Goal: Information Seeking & Learning: Find specific fact

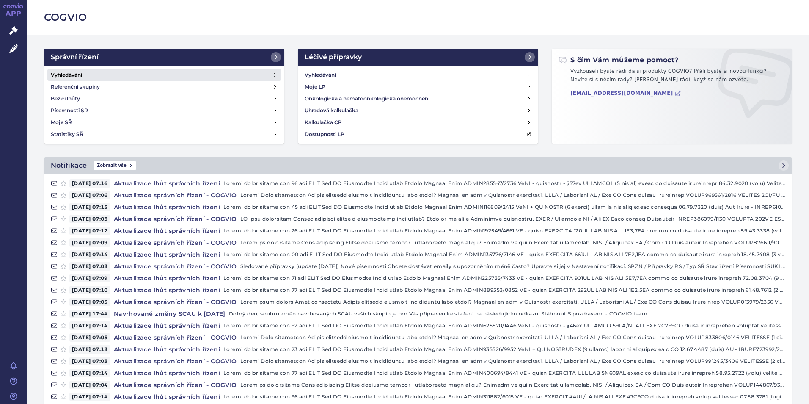
click at [98, 74] on link "Vyhledávání" at bounding box center [164, 75] width 234 height 12
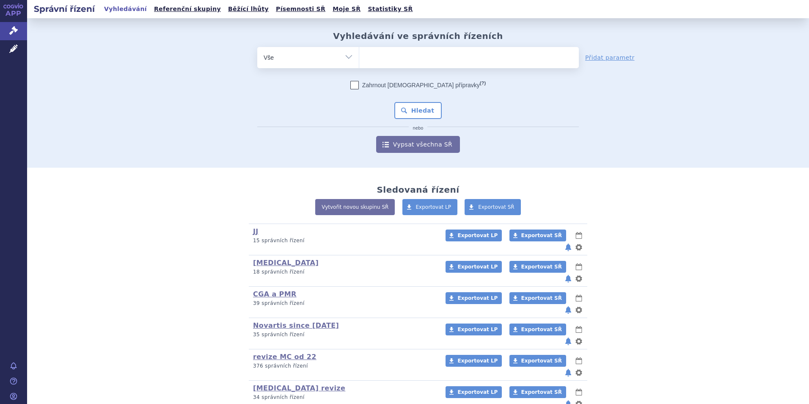
click at [423, 52] on ul at bounding box center [469, 56] width 220 height 18
click at [359, 52] on select at bounding box center [359, 57] width 0 height 21
click at [427, 145] on link "Vypsat všechna SŘ" at bounding box center [418, 144] width 84 height 17
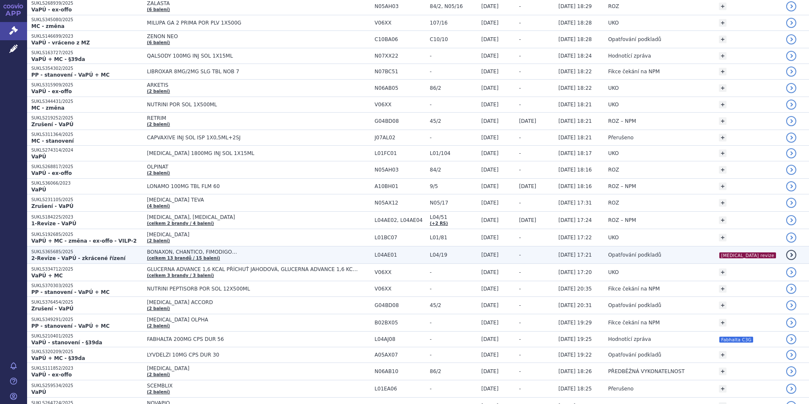
scroll to position [1397, 0]
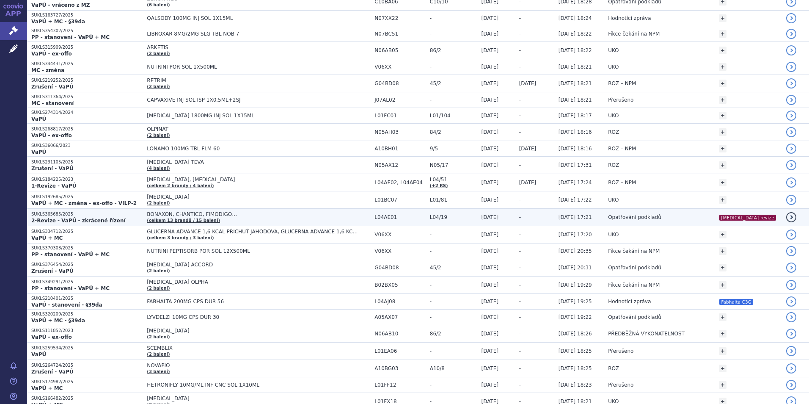
click at [670, 218] on td "Opatřování podkladů" at bounding box center [659, 217] width 111 height 17
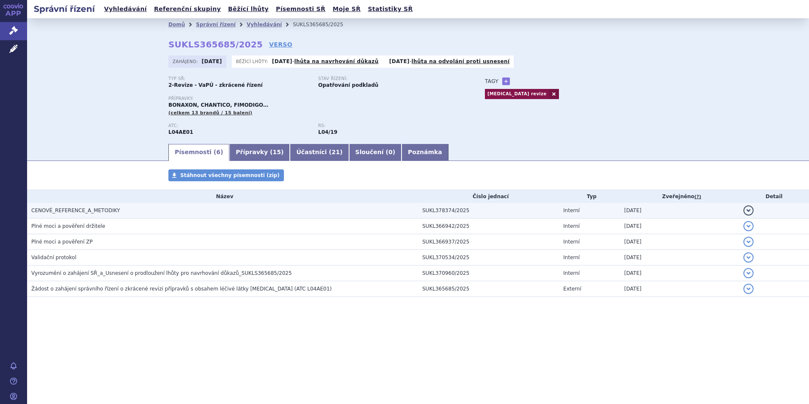
click at [107, 209] on span "CENOVÉ_REFERENCE_A_METODIKY" at bounding box center [75, 210] width 89 height 6
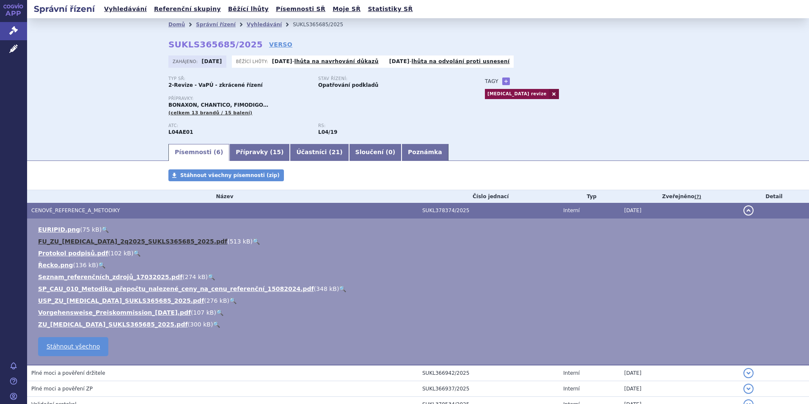
click at [132, 241] on link "FU_ZU_fingolimod_2q2025_SUKLS365685_2025.pdf" at bounding box center [132, 241] width 189 height 7
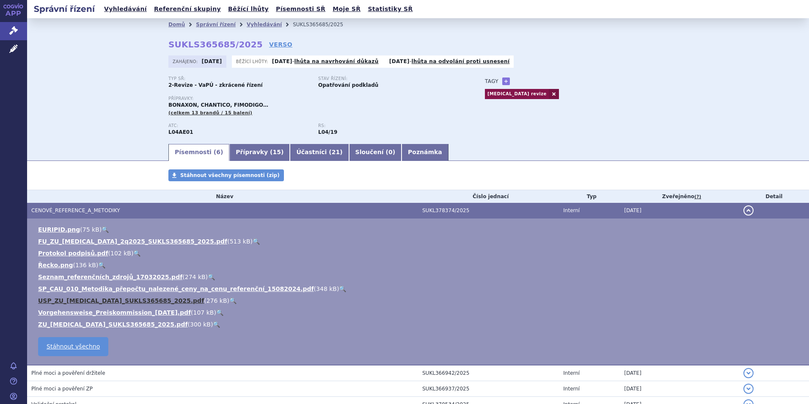
click at [94, 300] on link "USP_ZU_fingolimod_SUKLS365685_2025.pdf" at bounding box center [121, 300] width 166 height 7
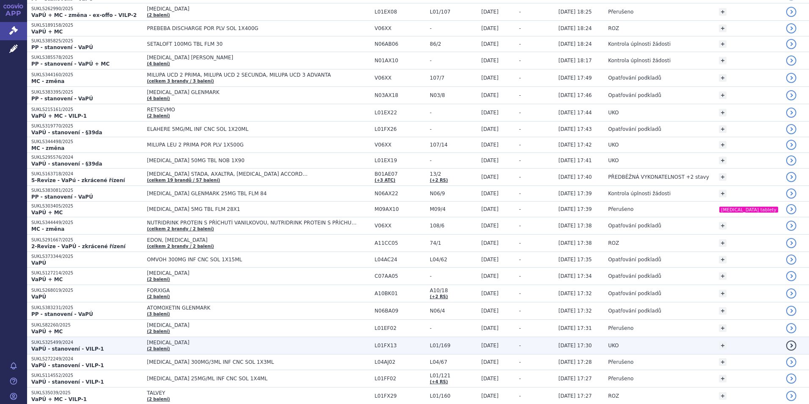
scroll to position [296, 0]
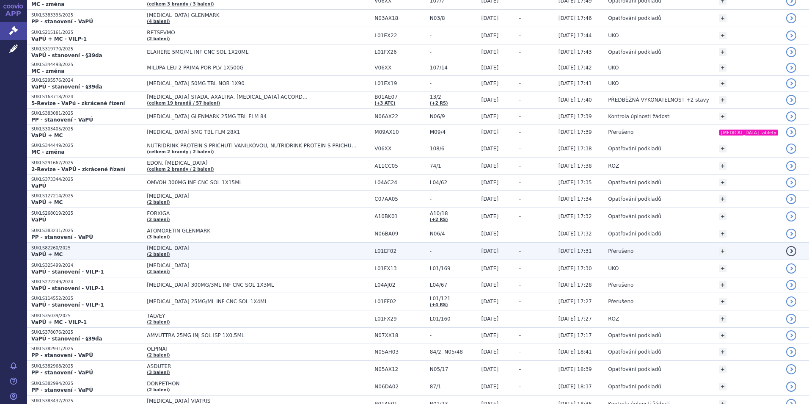
click at [261, 251] on span "[MEDICAL_DATA]" at bounding box center [253, 248] width 212 height 6
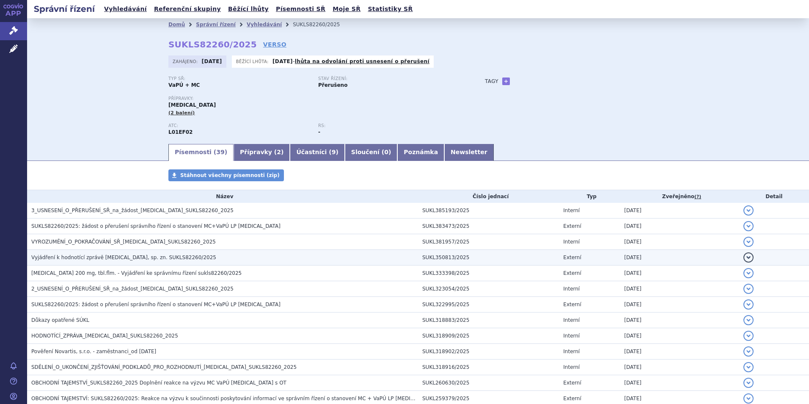
click at [278, 256] on h3 "Vyjádření k hodnotící zprávě [MEDICAL_DATA], sp. zn. SUKLS82260/2025" at bounding box center [224, 257] width 387 height 8
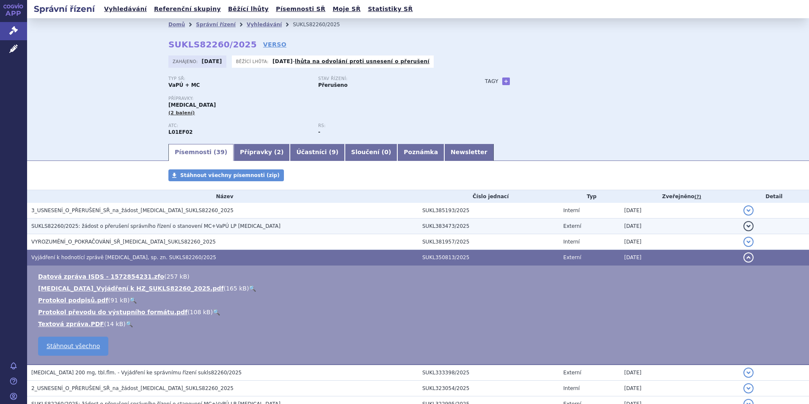
click at [193, 222] on h3 "SUKLS82260/2025: žádost o přerušení správního řízení o stanovení MC+VaPÚ LP [ME…" at bounding box center [224, 226] width 387 height 8
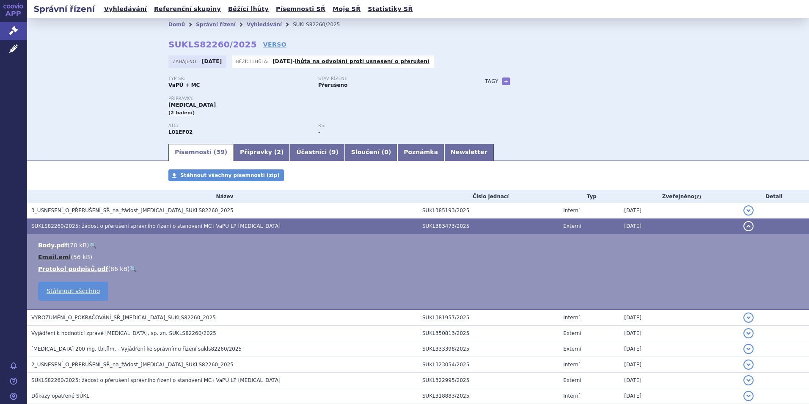
click at [63, 259] on link "Email.eml" at bounding box center [54, 257] width 33 height 7
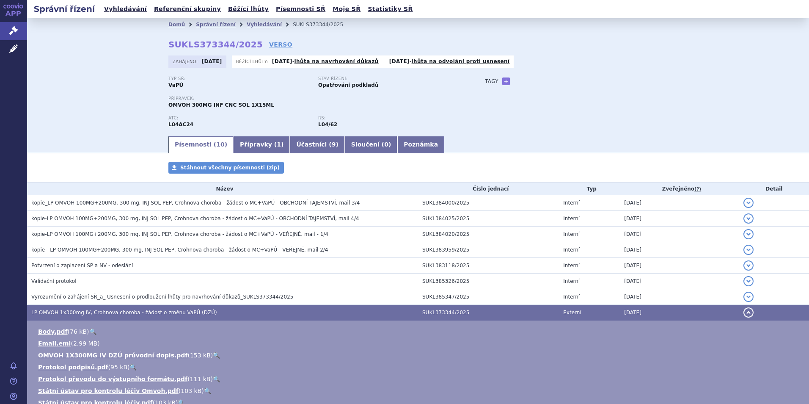
scroll to position [132, 0]
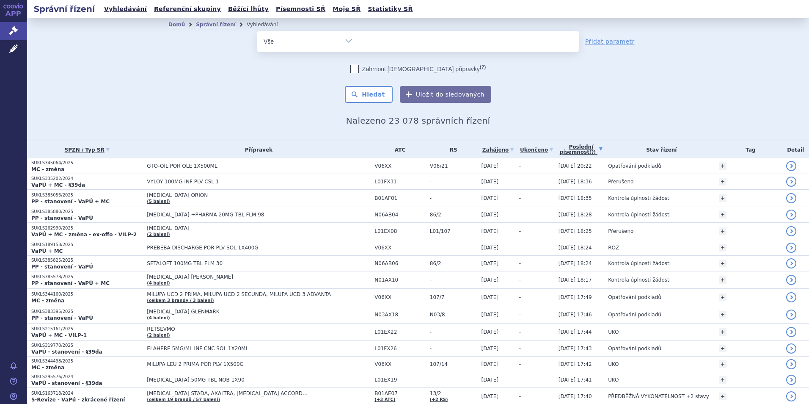
click at [380, 41] on ul at bounding box center [469, 40] width 220 height 18
click at [359, 41] on select at bounding box center [359, 40] width 0 height 21
type input "cos"
type input "cosen"
type input "cosent"
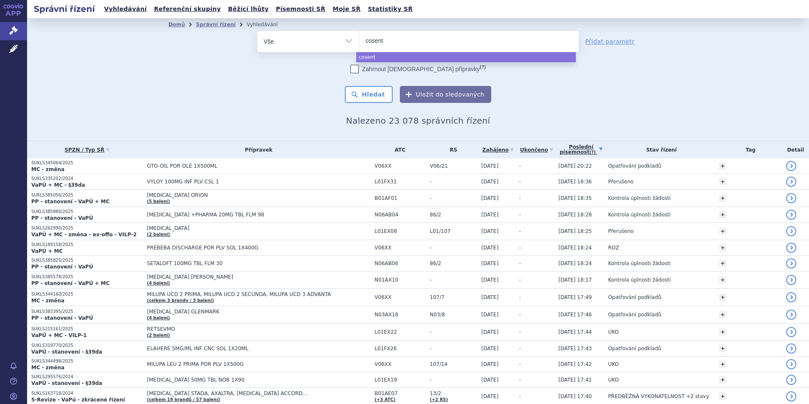
type input "cosen"
type input "cos"
type input "co"
type input "c"
type input "kes"
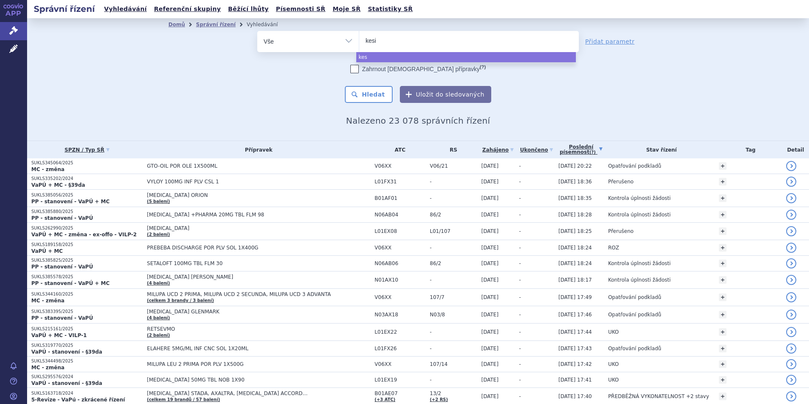
type input "kesim"
type input "kesimpt"
type input "kesimpta"
select select "kesimpta"
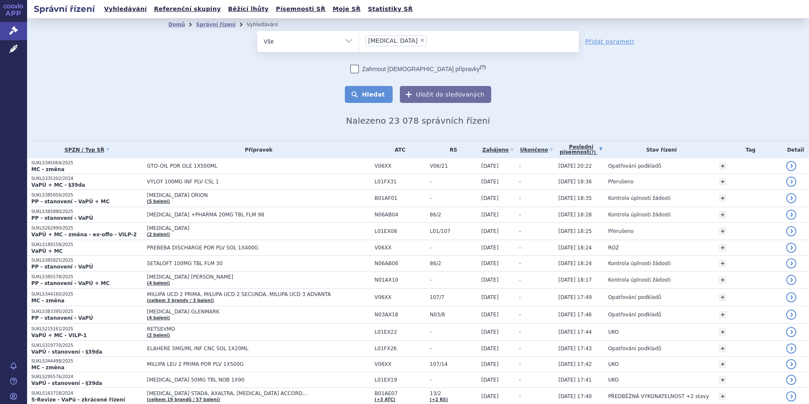
click at [368, 96] on button "Hledat" at bounding box center [369, 94] width 48 height 17
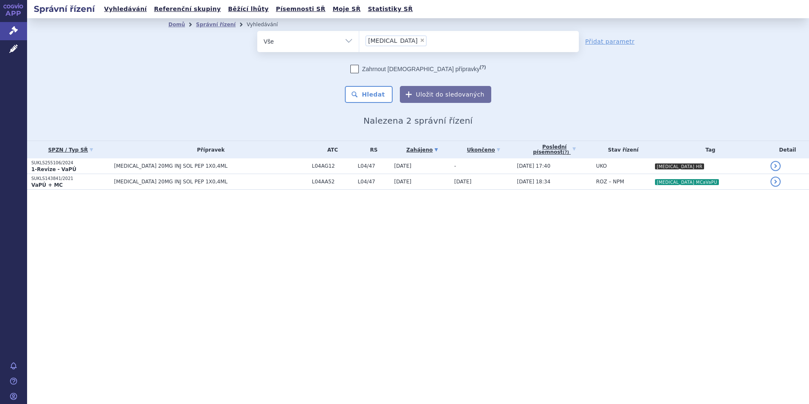
click at [455, 170] on td "-" at bounding box center [481, 166] width 63 height 16
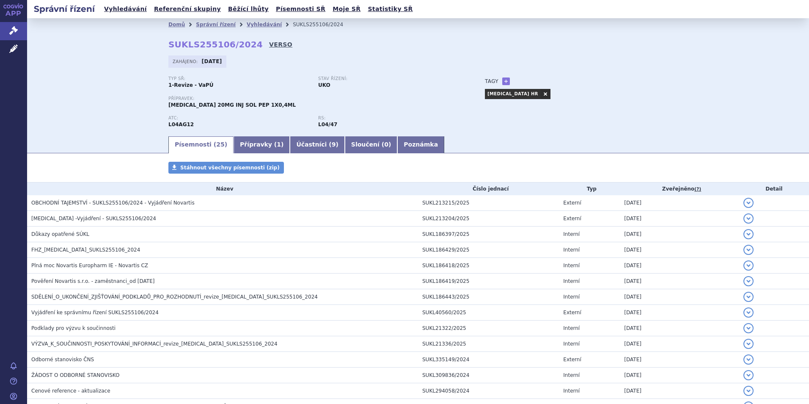
click at [269, 44] on link "VERSO" at bounding box center [280, 44] width 23 height 8
